Goal: Information Seeking & Learning: Find specific fact

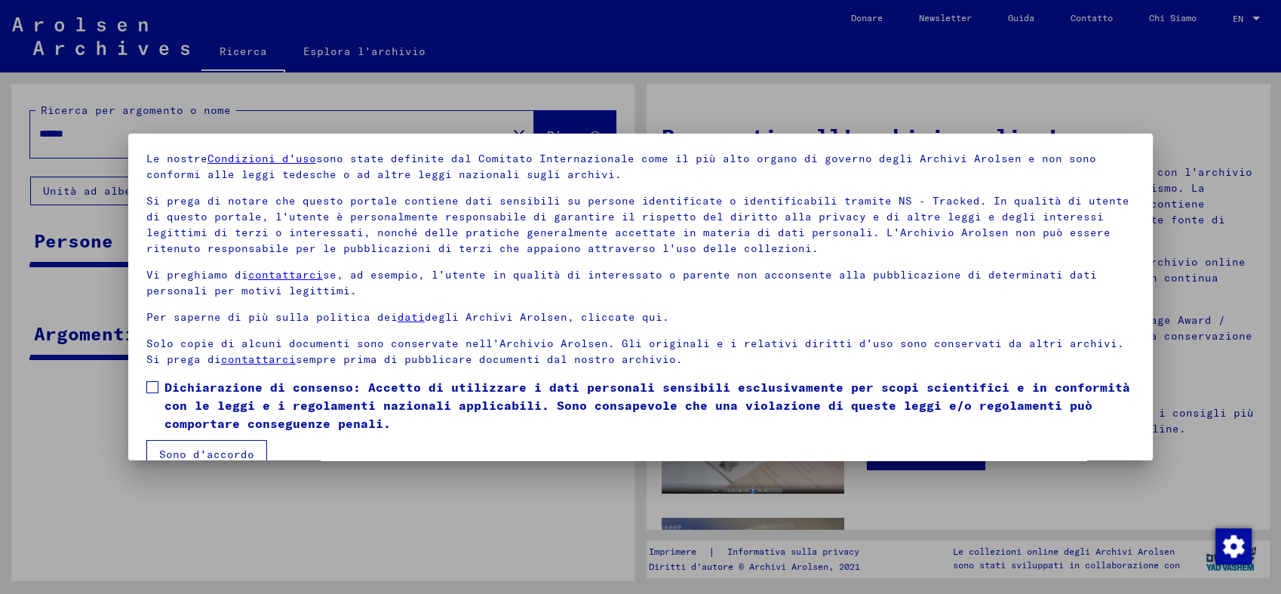
scroll to position [77, 0]
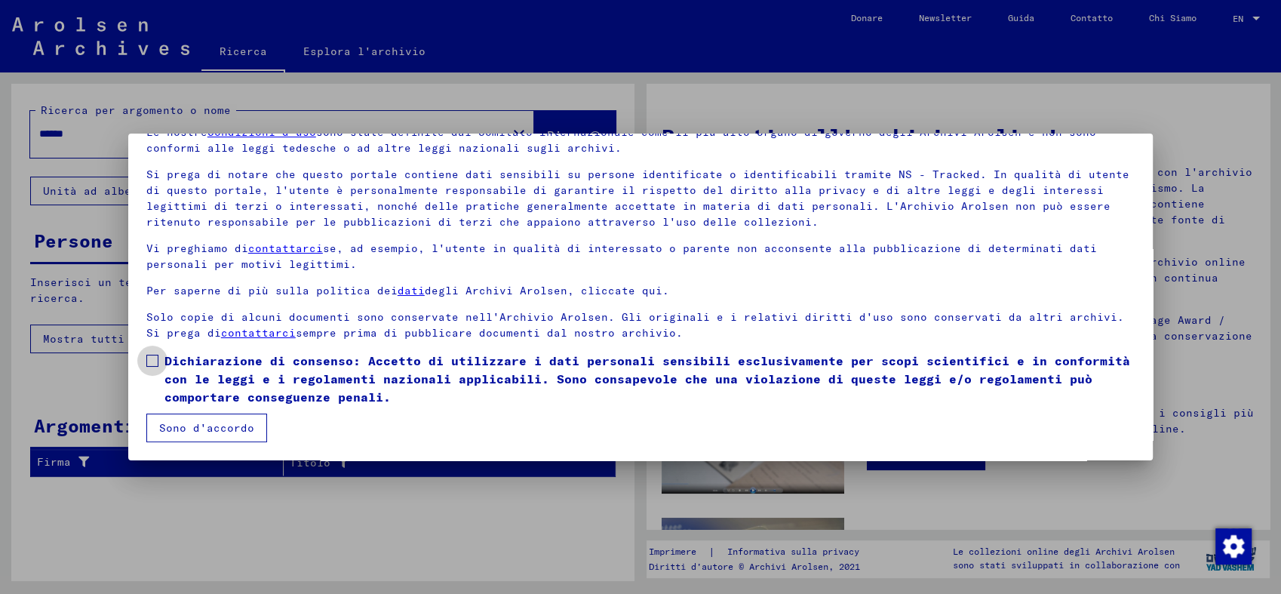
click at [157, 359] on span at bounding box center [152, 361] width 12 height 12
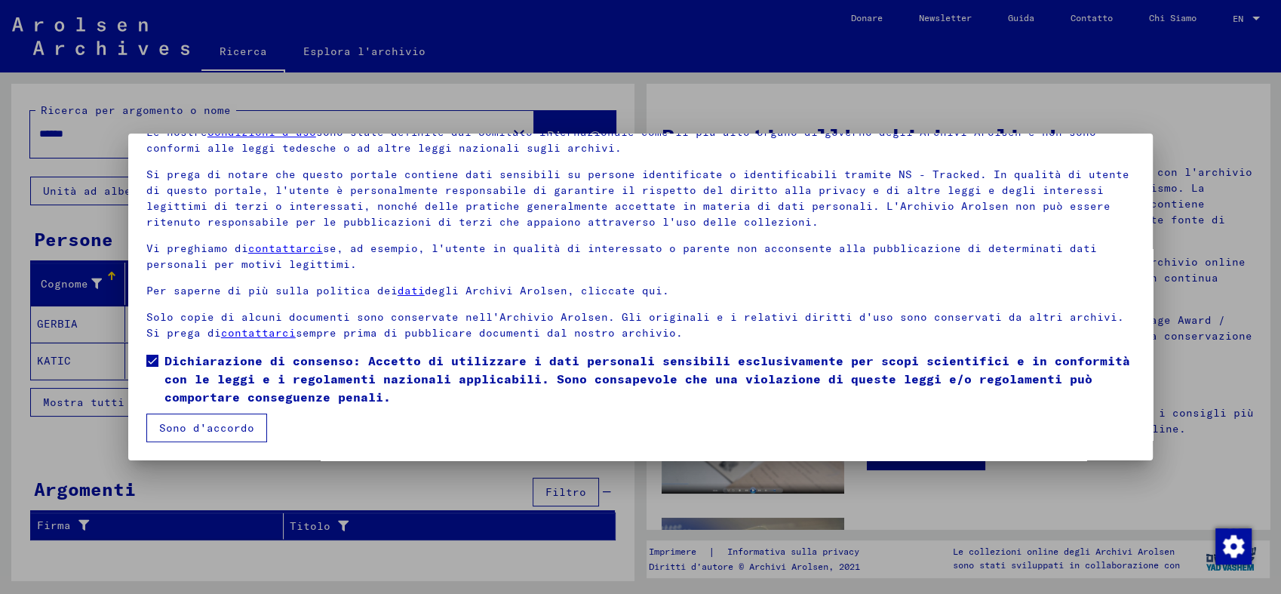
click at [202, 426] on button "Sono d'accordo" at bounding box center [206, 428] width 121 height 29
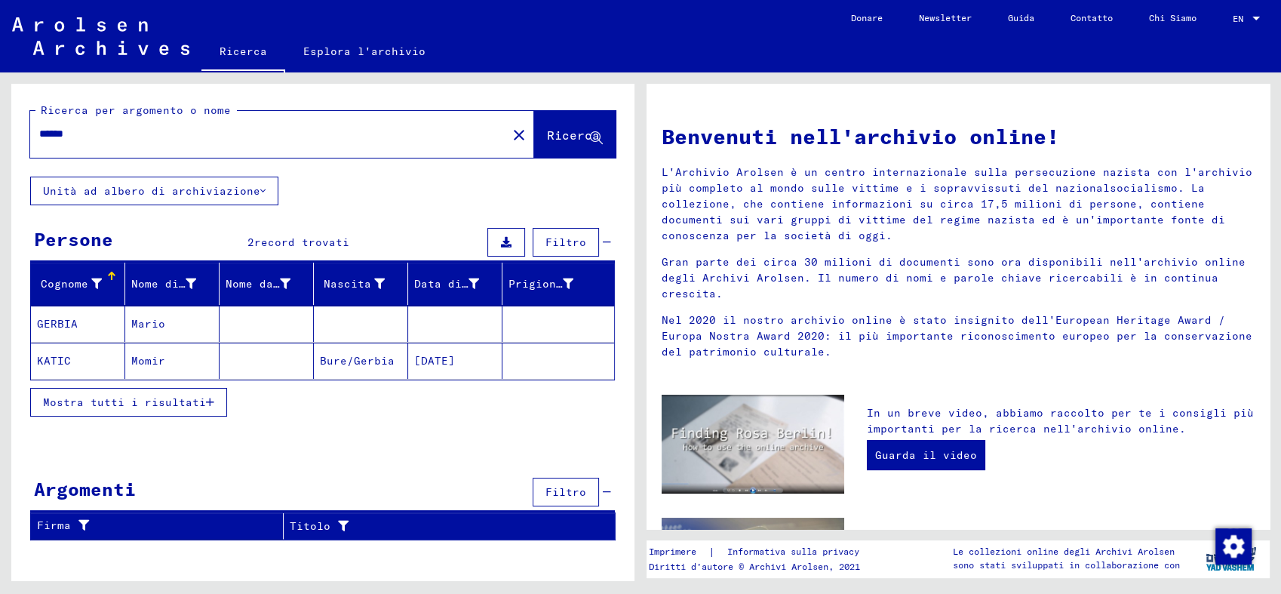
drag, startPoint x: 78, startPoint y: 133, endPoint x: 30, endPoint y: 133, distance: 47.5
click at [30, 133] on div "******" at bounding box center [259, 134] width 459 height 34
type input "**********"
click at [589, 138] on span "Ricerca" at bounding box center [573, 135] width 53 height 15
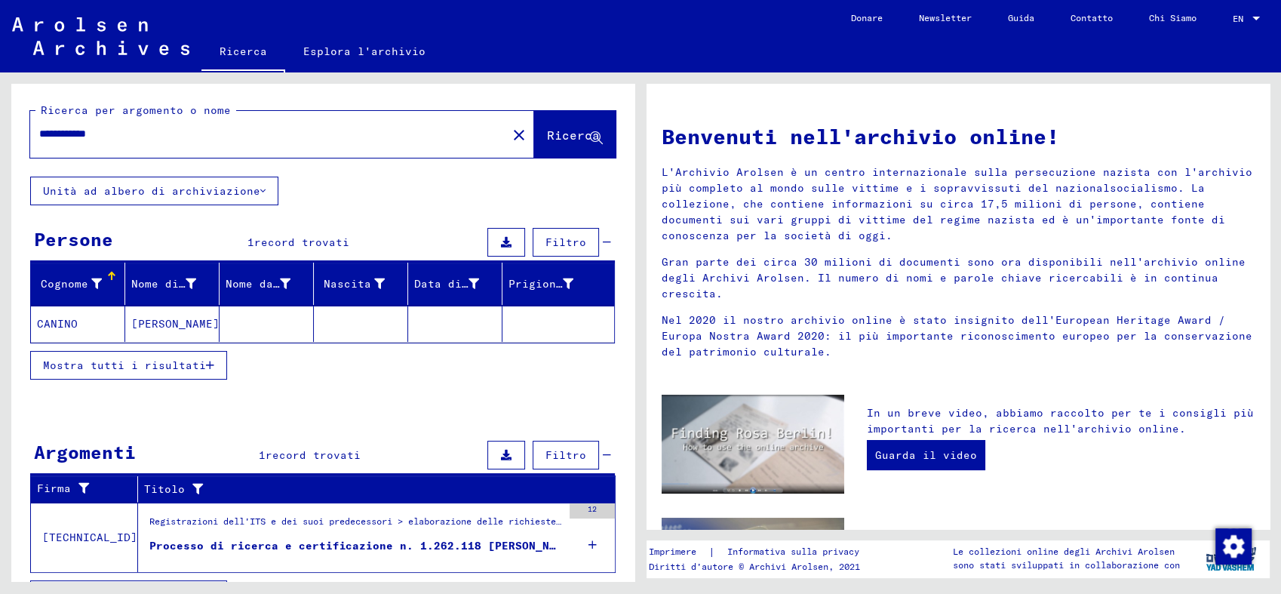
click at [208, 366] on icon "button" at bounding box center [210, 365] width 8 height 11
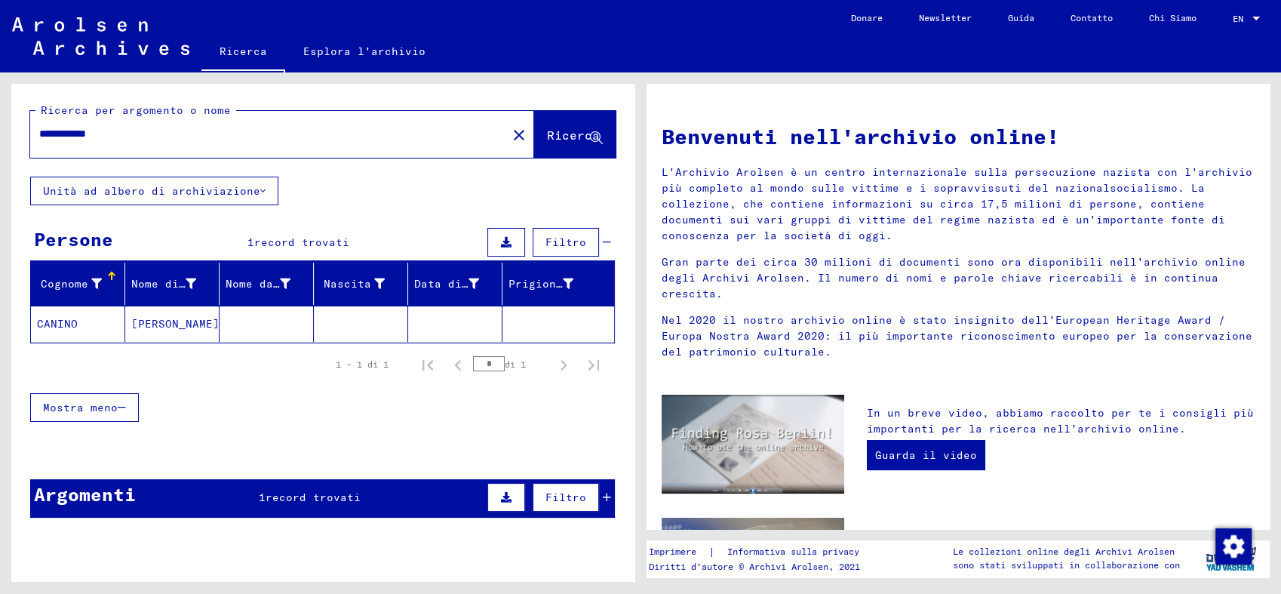
click at [152, 328] on mat-cell "[PERSON_NAME]" at bounding box center [172, 324] width 94 height 36
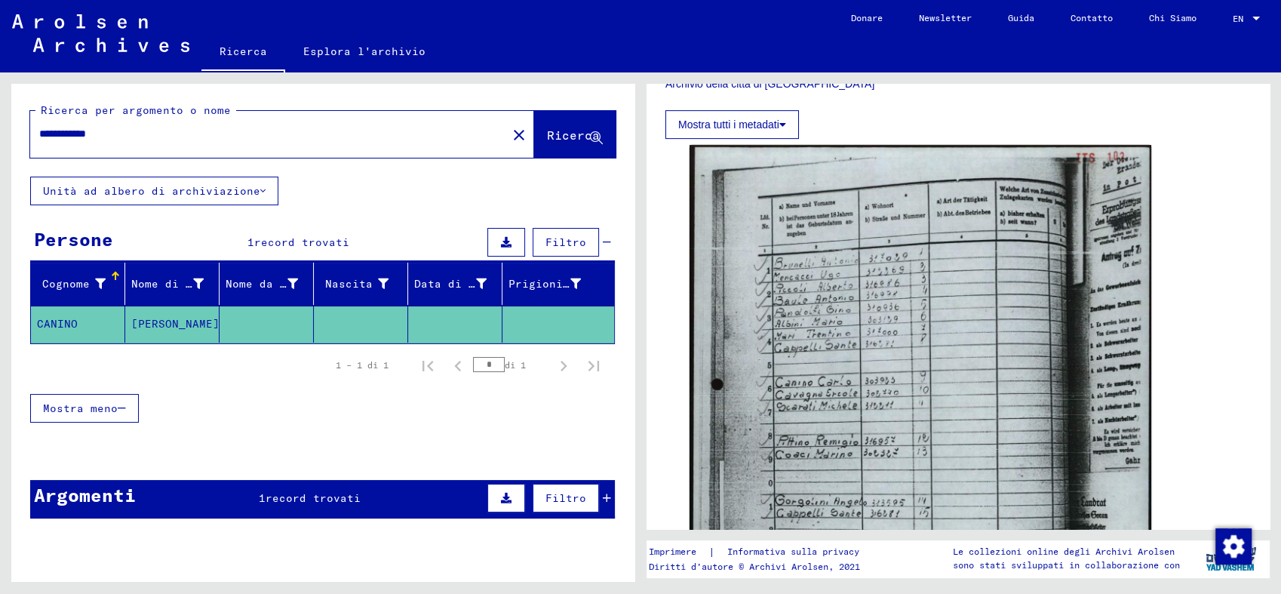
scroll to position [586, 0]
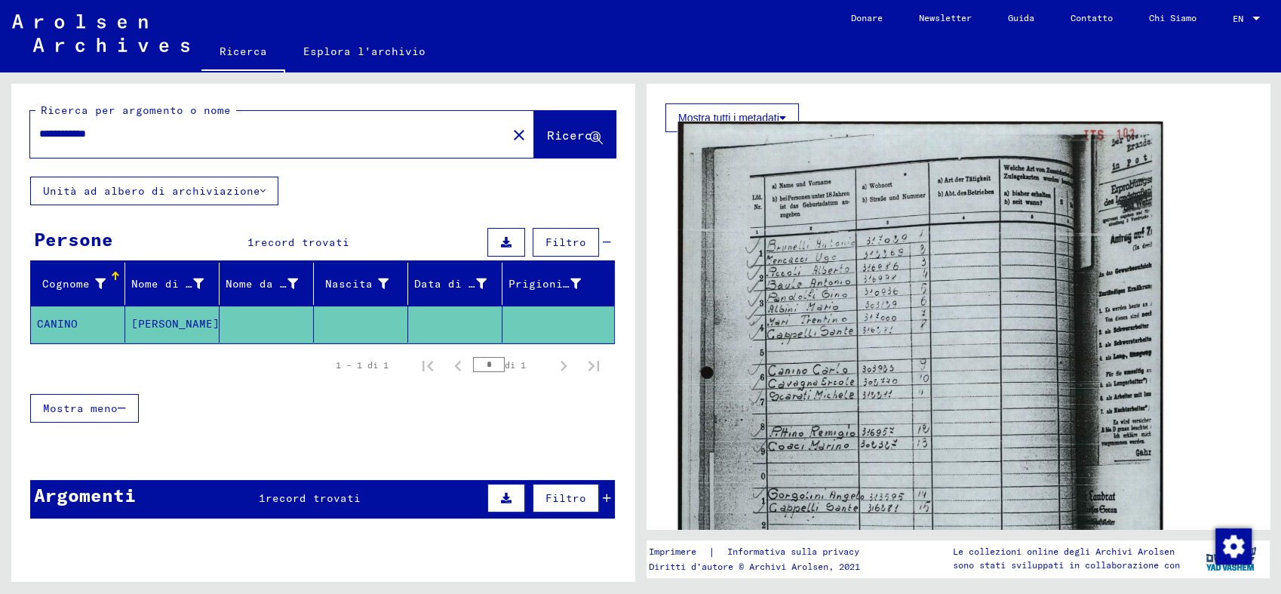
click at [973, 331] on img at bounding box center [920, 464] width 485 height 686
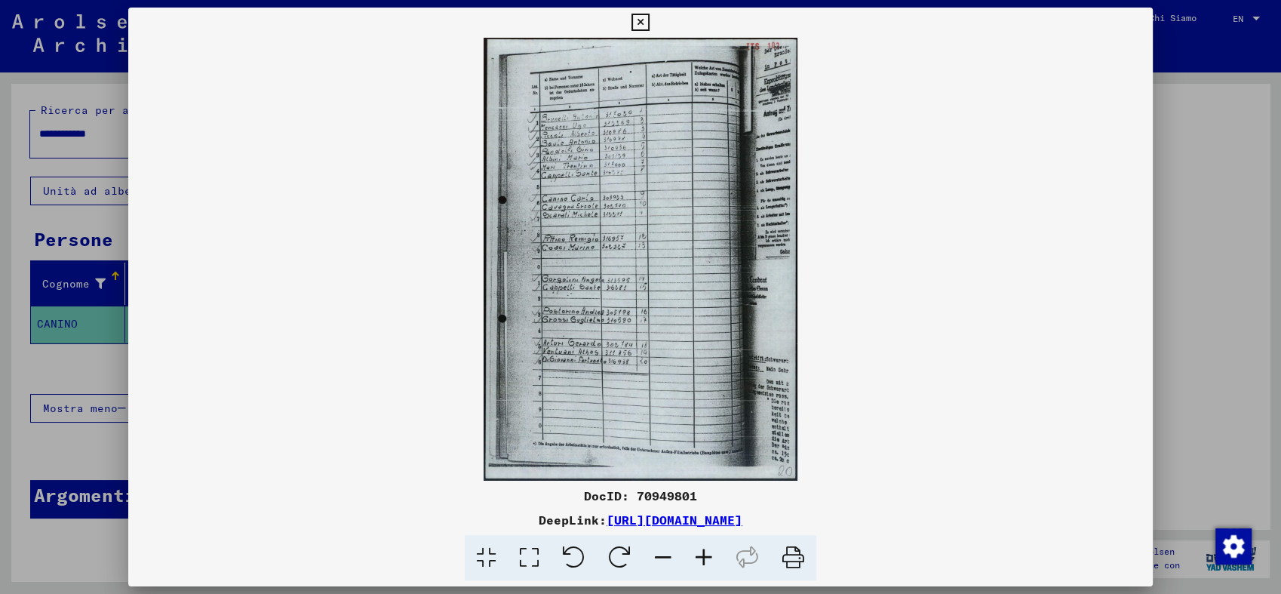
click at [698, 556] on icon at bounding box center [704, 558] width 41 height 46
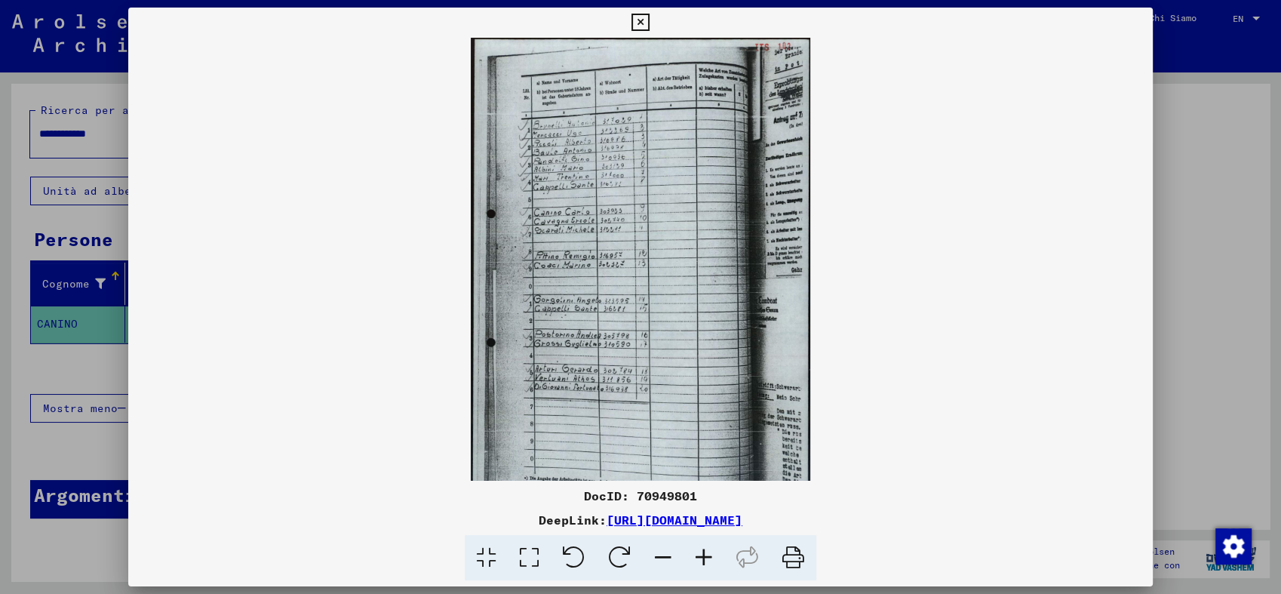
click at [698, 556] on icon at bounding box center [704, 558] width 41 height 46
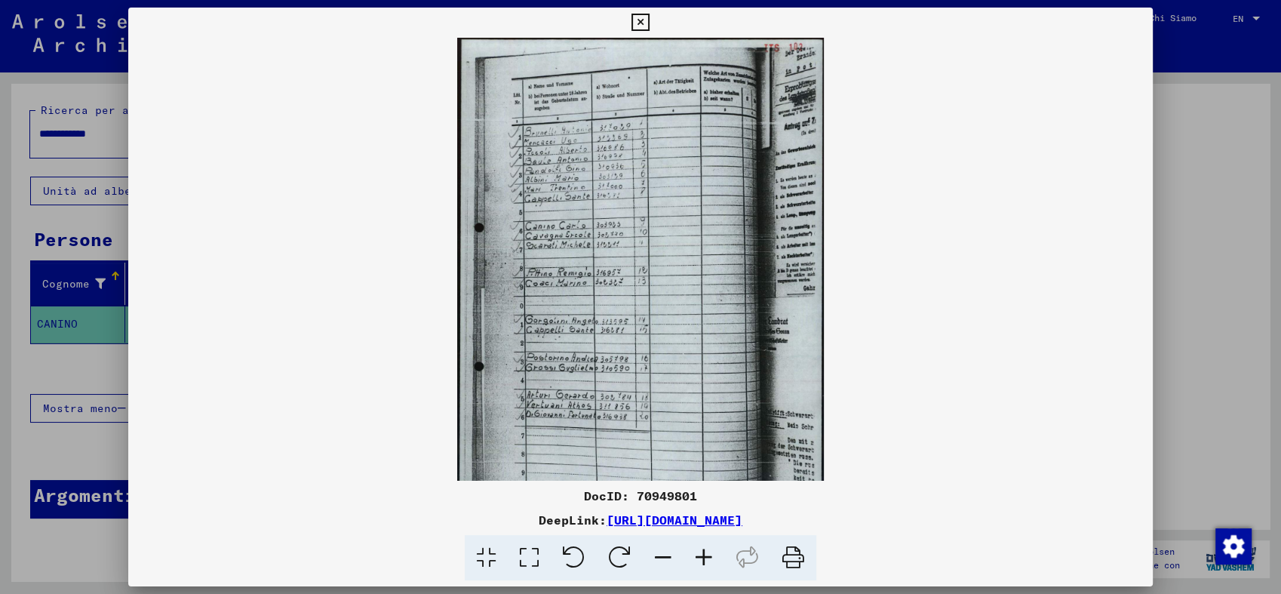
click at [698, 556] on icon at bounding box center [704, 558] width 41 height 46
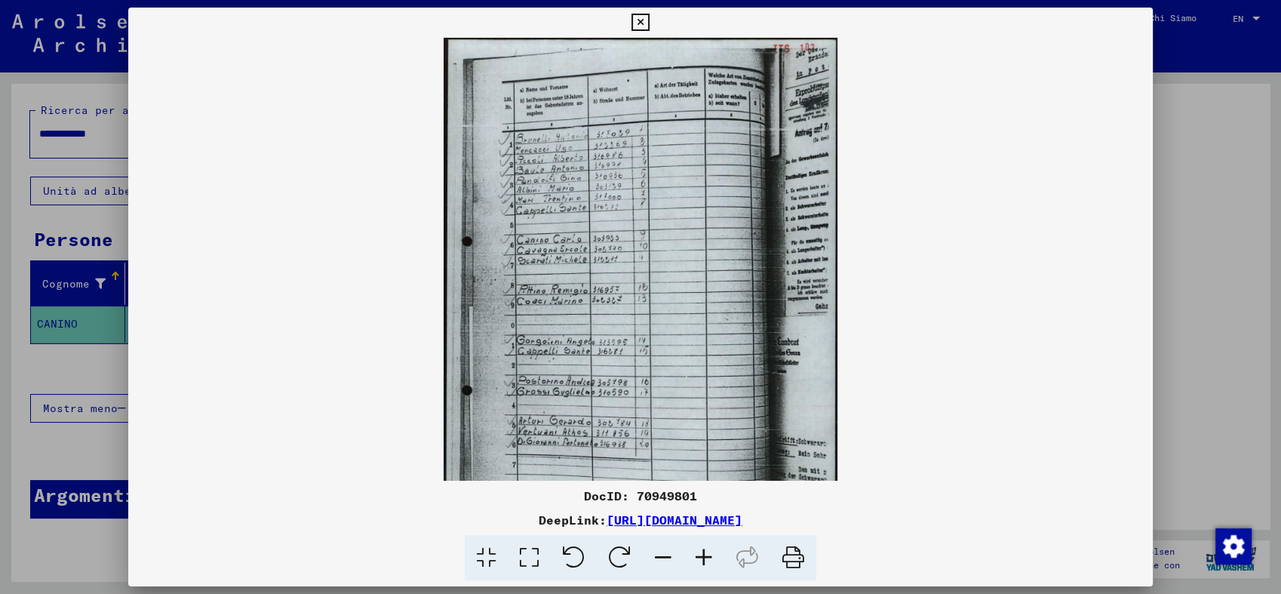
click at [700, 555] on icon at bounding box center [704, 558] width 41 height 46
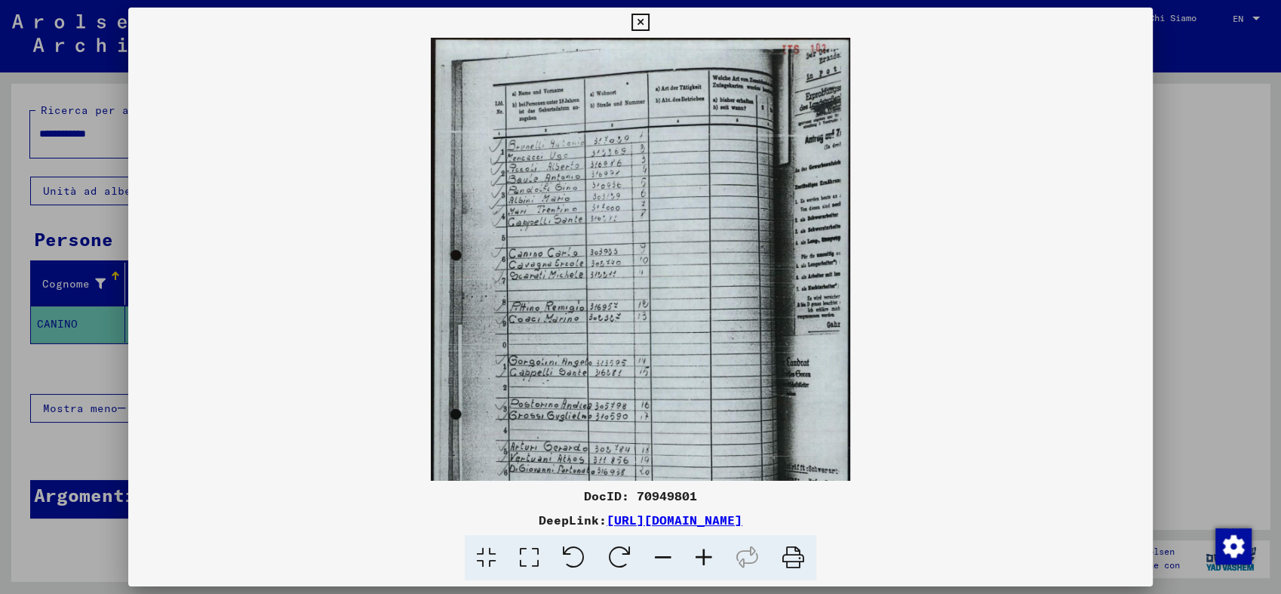
click at [700, 555] on icon at bounding box center [704, 558] width 41 height 46
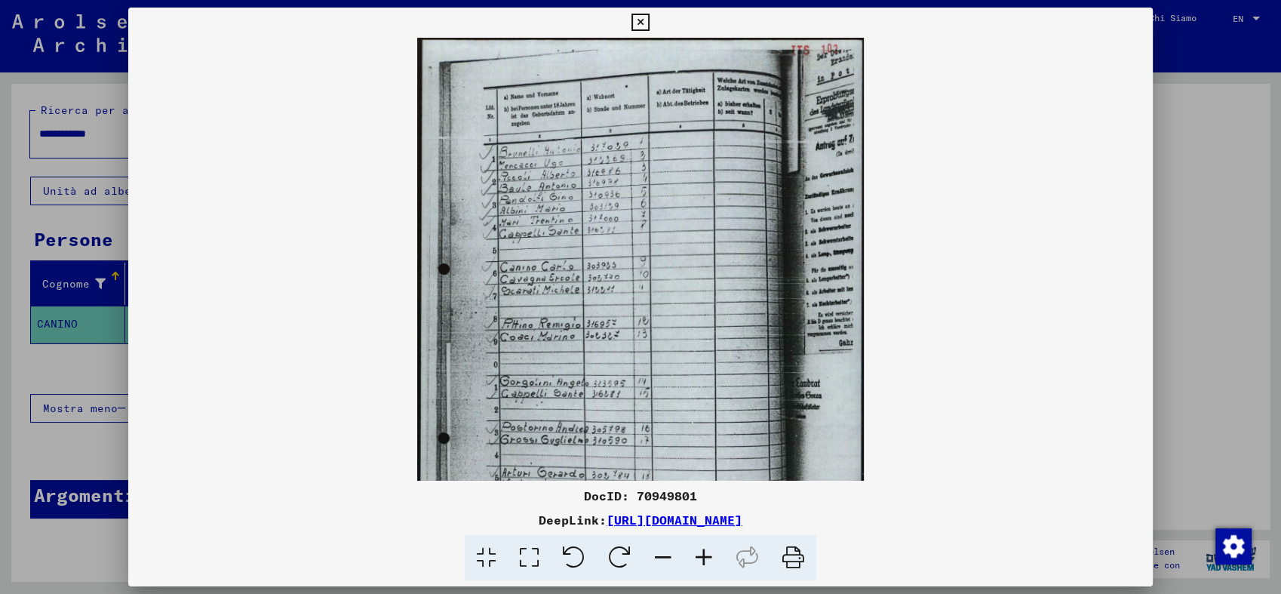
click at [700, 555] on icon at bounding box center [704, 558] width 41 height 46
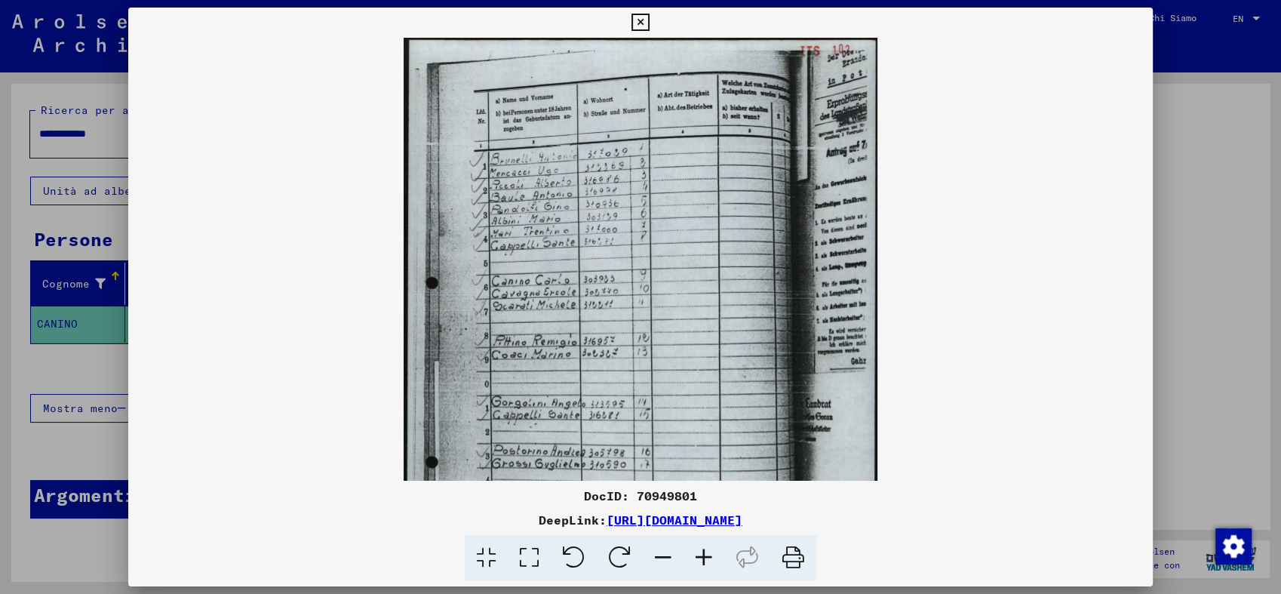
click at [700, 555] on icon at bounding box center [704, 558] width 41 height 46
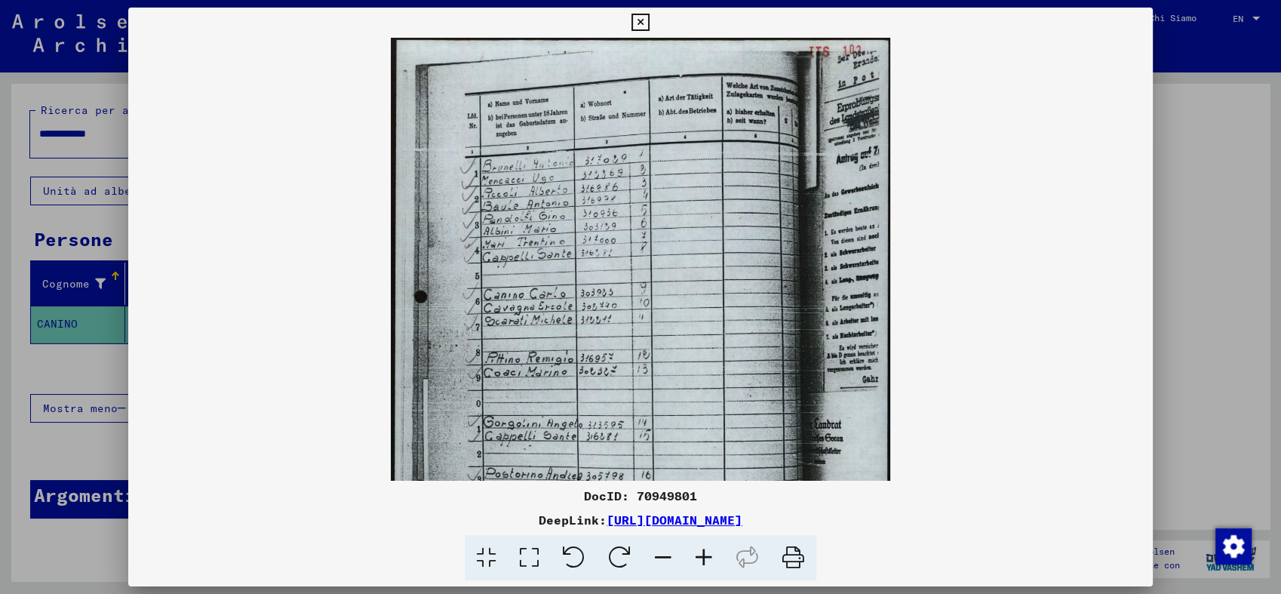
click at [701, 555] on icon at bounding box center [704, 558] width 41 height 46
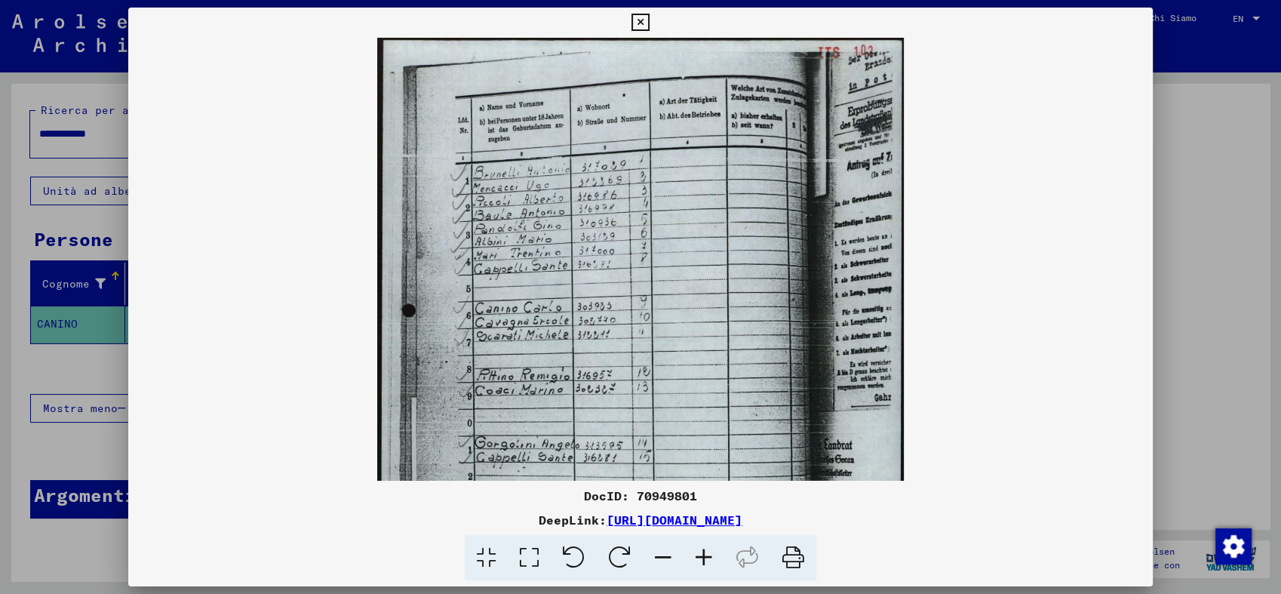
click at [701, 555] on icon at bounding box center [704, 558] width 41 height 46
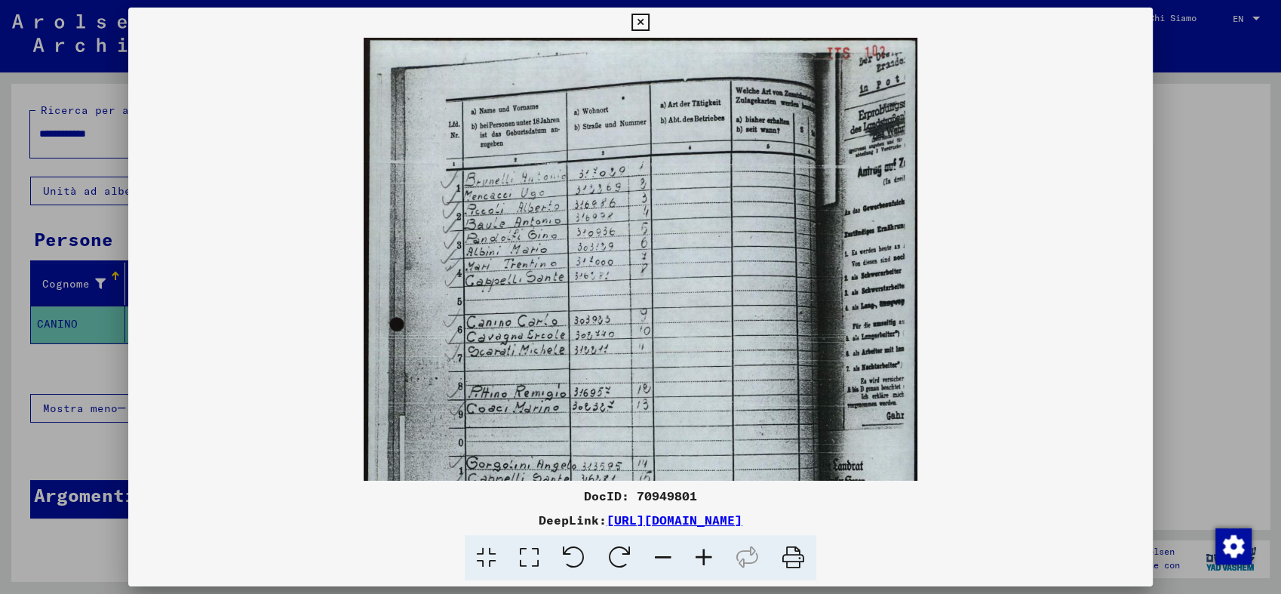
click at [701, 555] on icon at bounding box center [704, 558] width 41 height 46
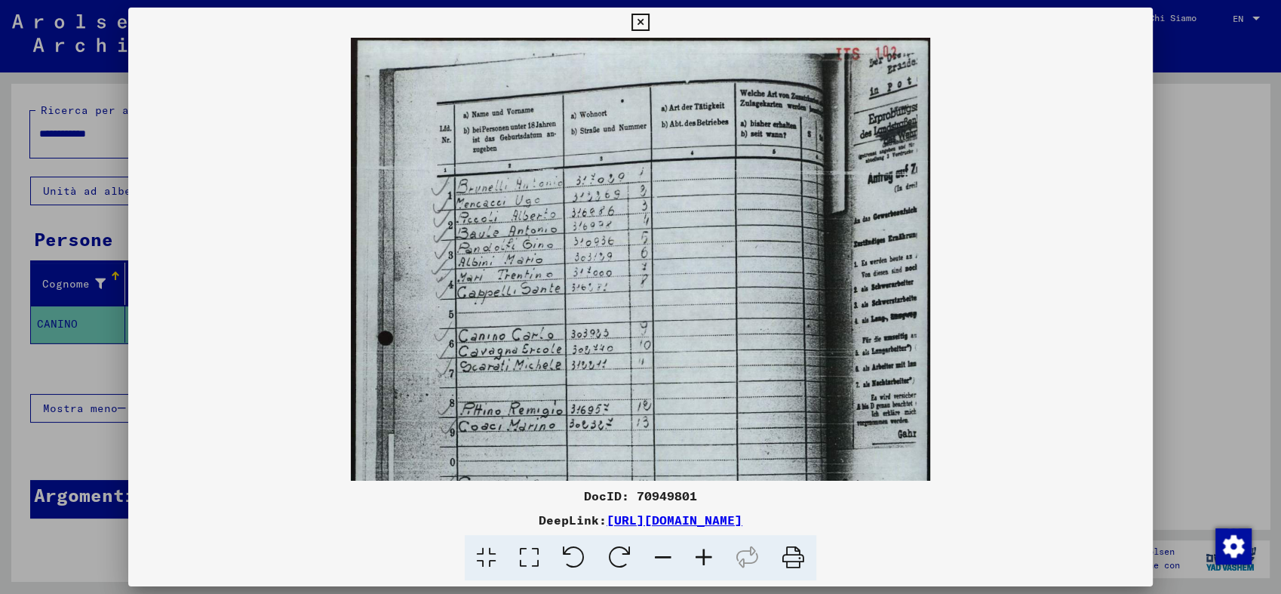
click at [701, 555] on icon at bounding box center [704, 558] width 41 height 46
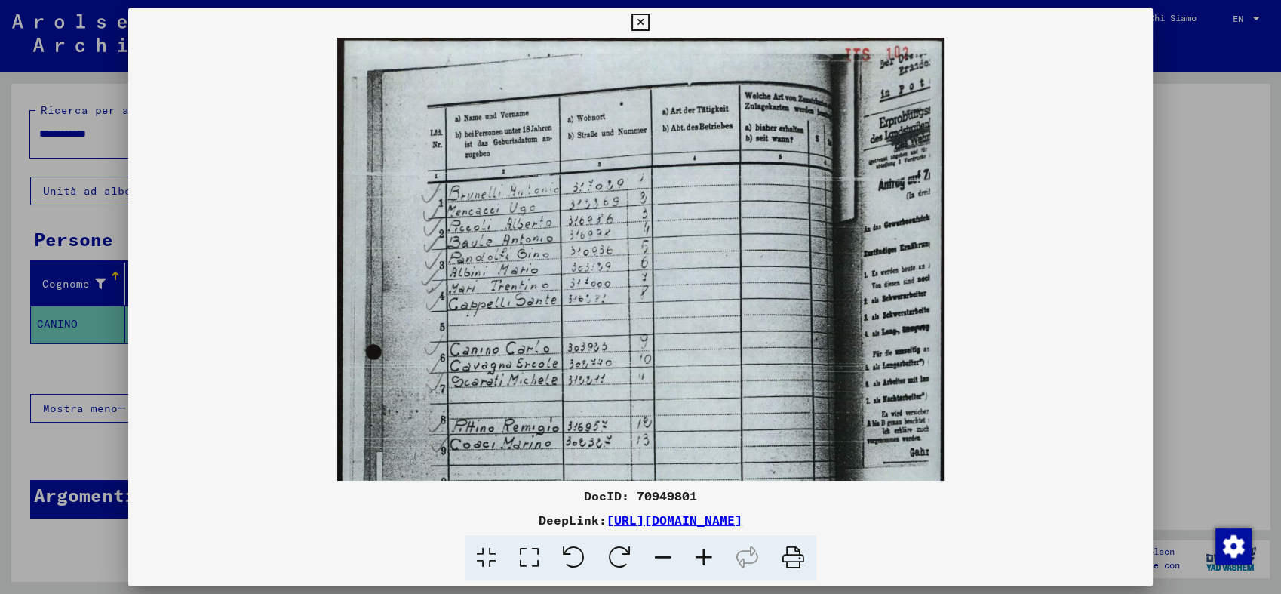
click at [701, 555] on icon at bounding box center [704, 558] width 41 height 46
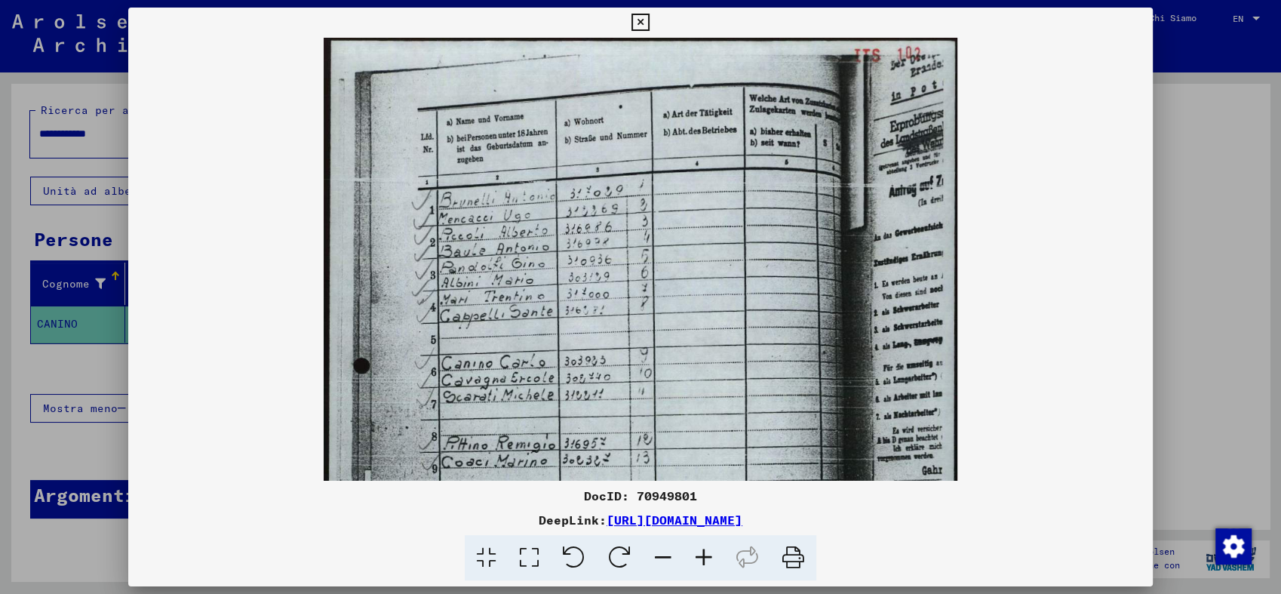
click at [701, 555] on icon at bounding box center [704, 558] width 41 height 46
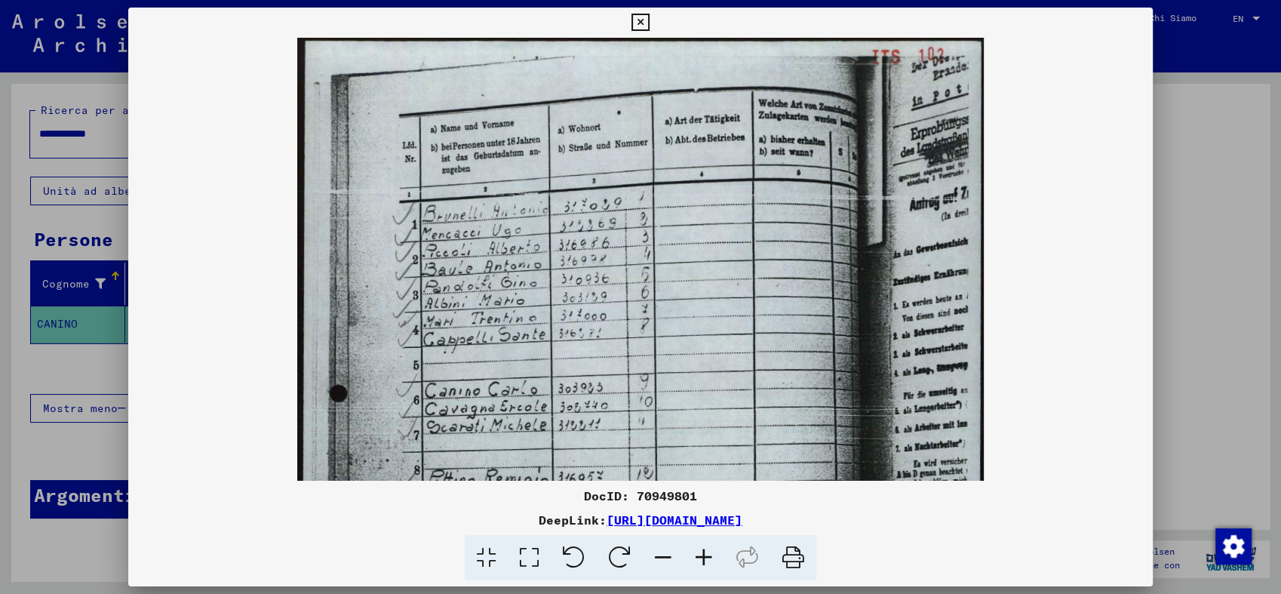
click at [701, 555] on icon at bounding box center [704, 558] width 41 height 46
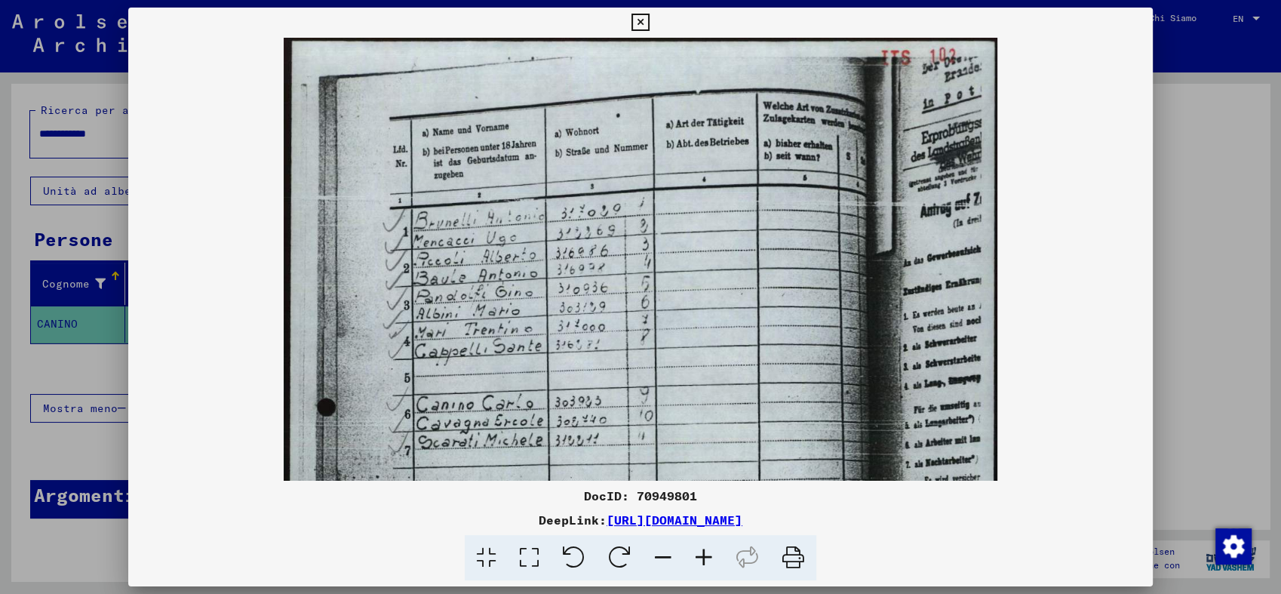
click at [701, 555] on icon at bounding box center [704, 558] width 41 height 46
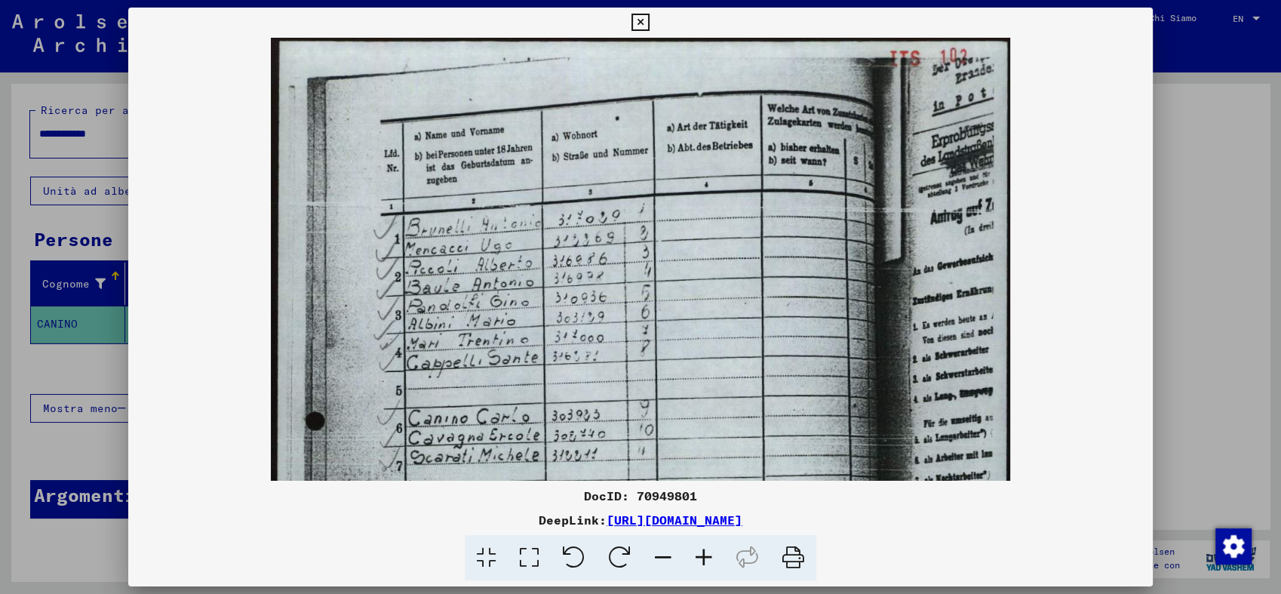
click at [701, 555] on icon at bounding box center [704, 558] width 41 height 46
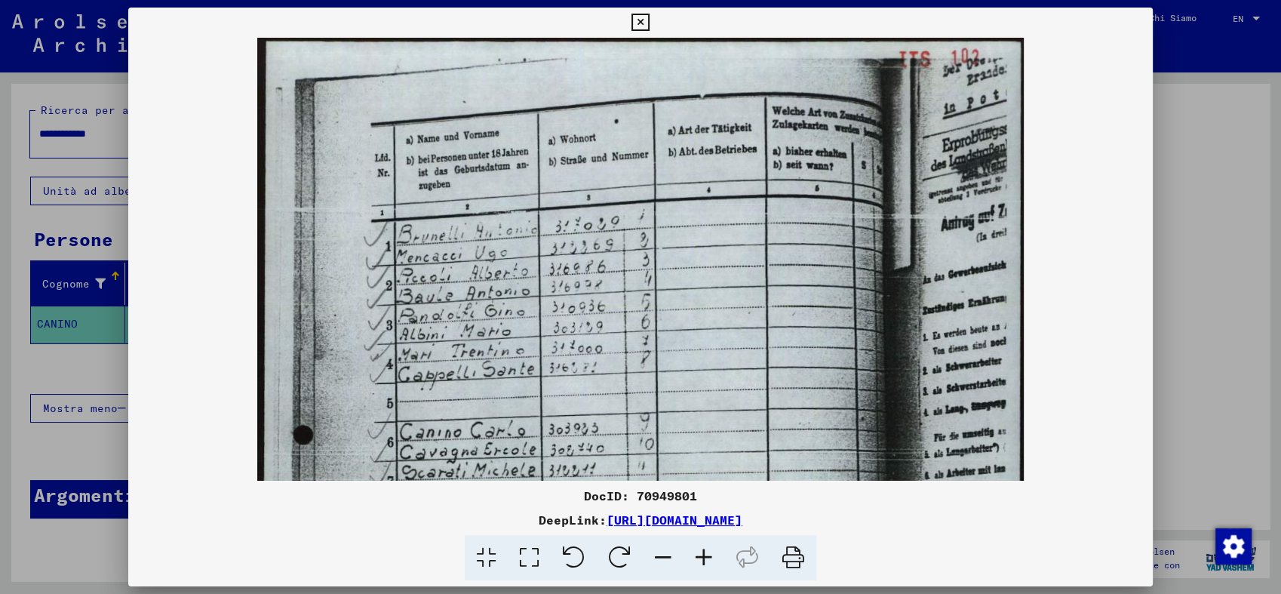
click at [701, 555] on icon at bounding box center [704, 558] width 41 height 46
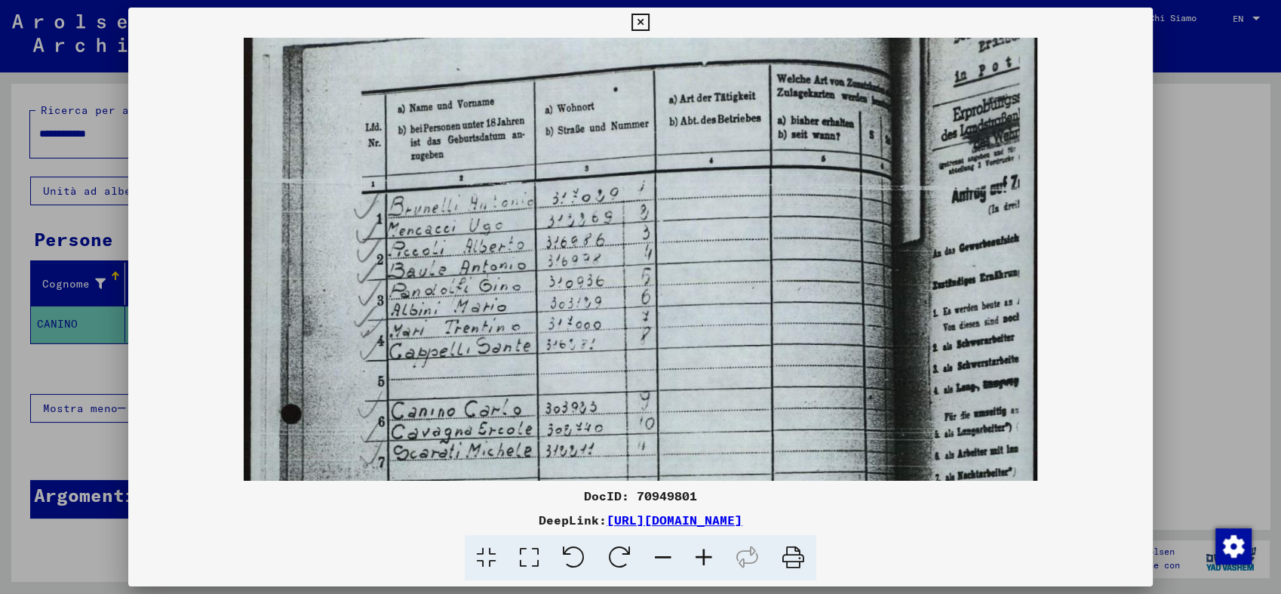
drag, startPoint x: 770, startPoint y: 332, endPoint x: 752, endPoint y: 296, distance: 40.5
click at [752, 296] on img at bounding box center [641, 564] width 794 height 1122
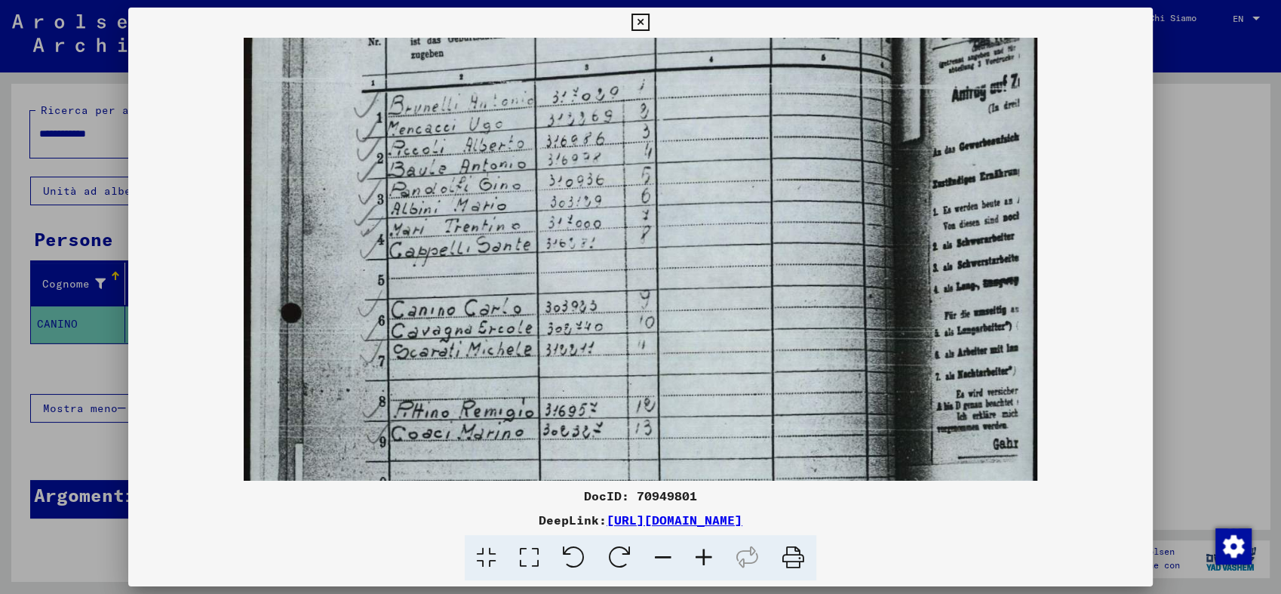
scroll to position [137, 0]
drag, startPoint x: 752, startPoint y: 337, endPoint x: 749, endPoint y: 239, distance: 98.2
click at [749, 239] on img at bounding box center [641, 462] width 794 height 1122
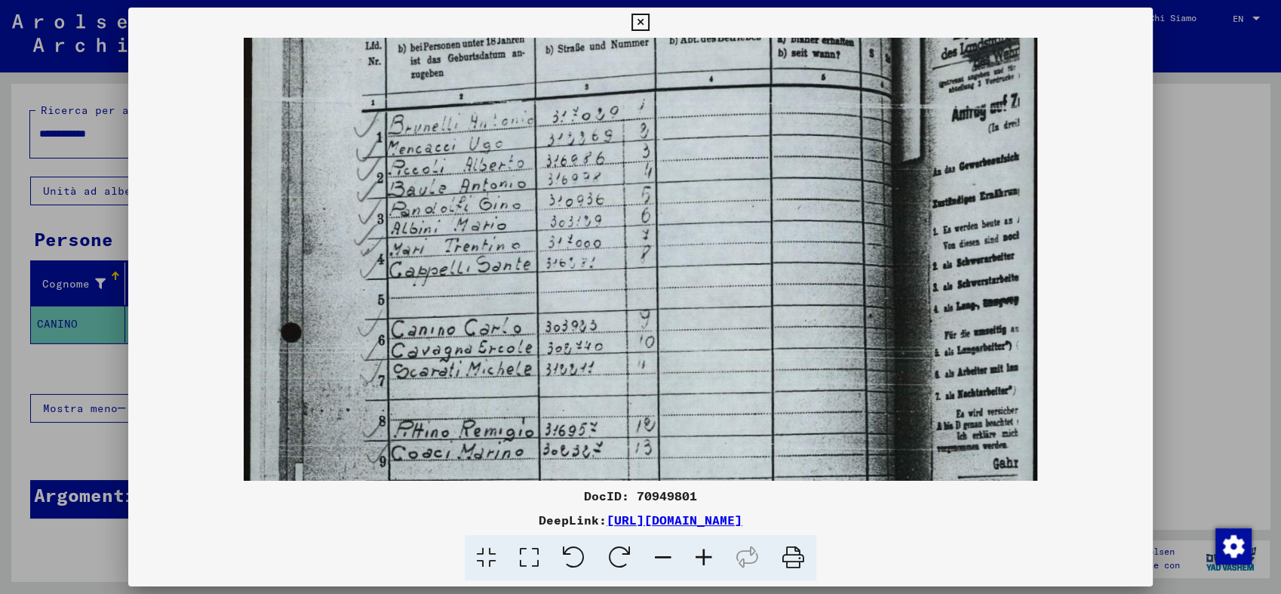
scroll to position [115, 0]
drag, startPoint x: 749, startPoint y: 239, endPoint x: 739, endPoint y: 263, distance: 26.1
click at [739, 263] on img at bounding box center [641, 484] width 794 height 1122
